Goal: Navigation & Orientation: Understand site structure

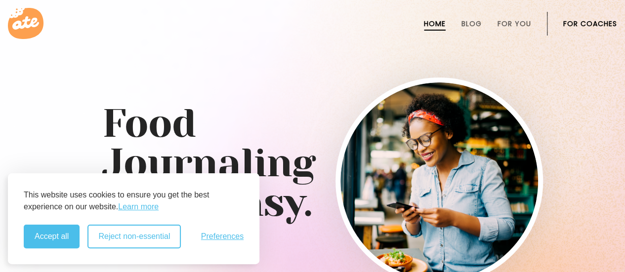
click at [111, 234] on button "Reject non-essential" at bounding box center [133, 237] width 93 height 24
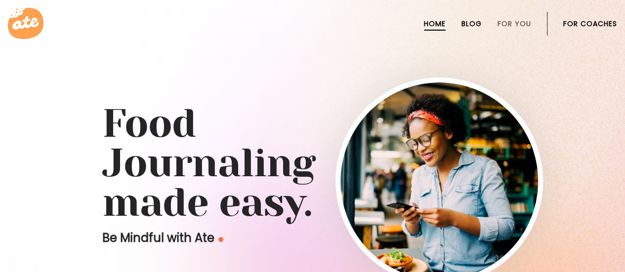
click at [479, 23] on link "Blog" at bounding box center [471, 24] width 20 height 8
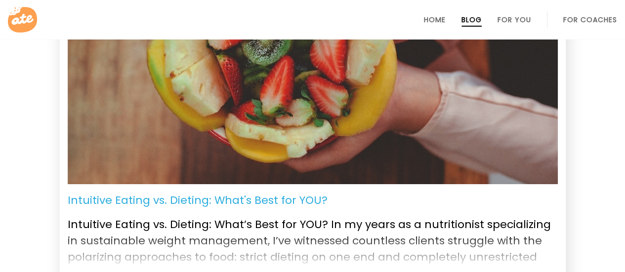
scroll to position [346, 0]
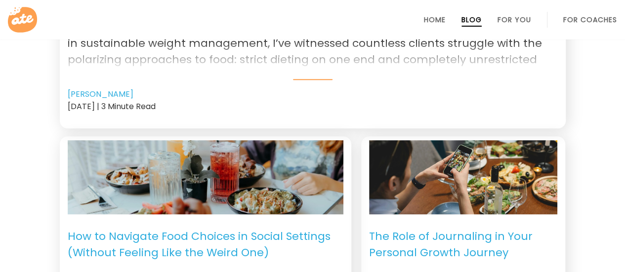
click at [21, 18] on icon at bounding box center [22, 20] width 29 height 26
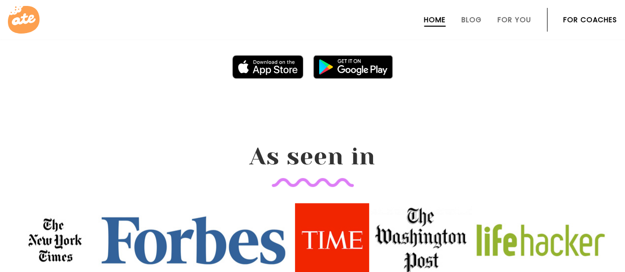
scroll to position [1235, 0]
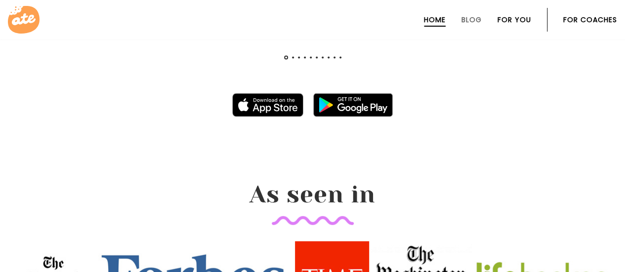
click at [517, 17] on link "For You" at bounding box center [514, 20] width 34 height 8
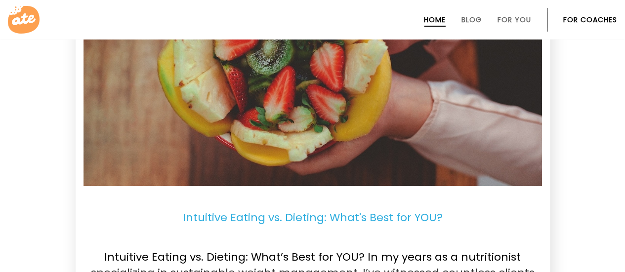
scroll to position [2232, 0]
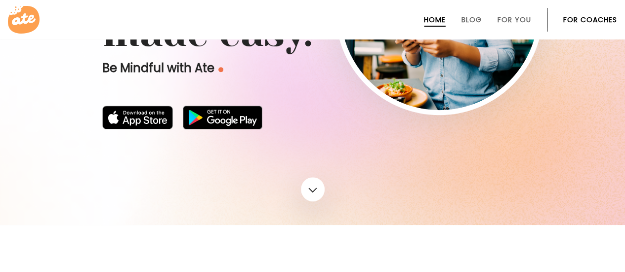
scroll to position [247, 0]
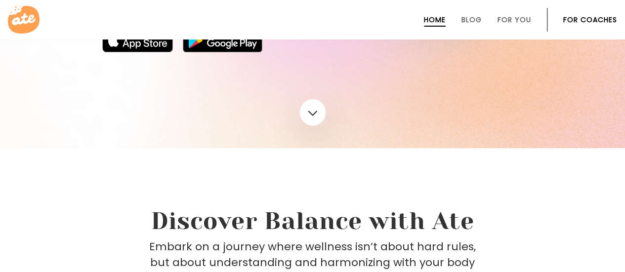
click at [310, 108] on link at bounding box center [312, 112] width 26 height 27
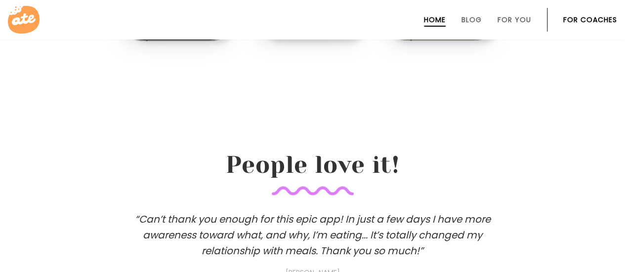
scroll to position [948, 0]
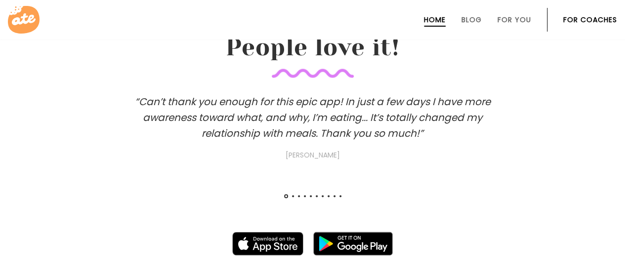
click at [444, 111] on h3 "“Can’t thank you enough for this epic app! In just a few days I have more aware…" at bounding box center [312, 127] width 395 height 67
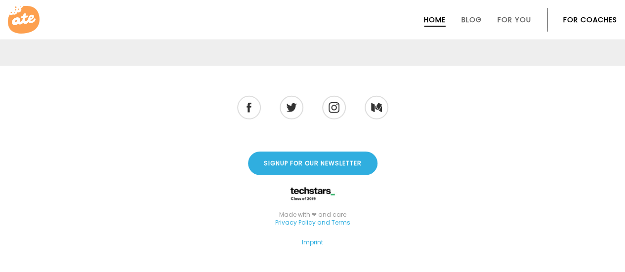
scroll to position [3399, 0]
